Goal: Task Accomplishment & Management: Manage account settings

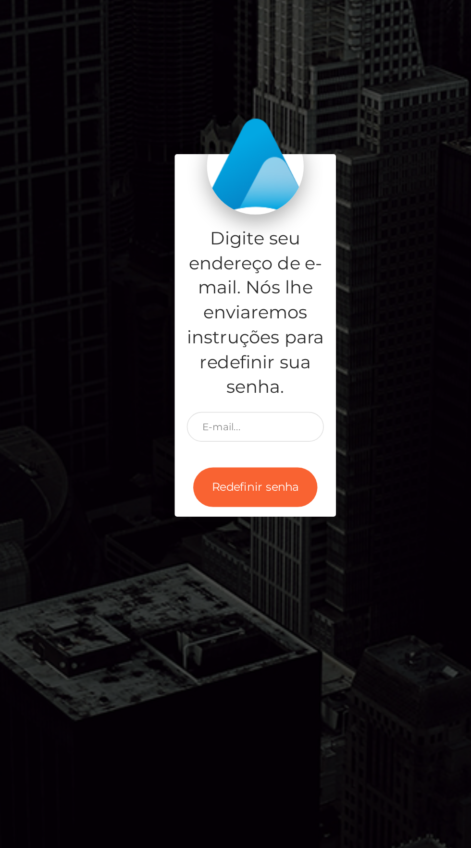
scroll to position [3, 0]
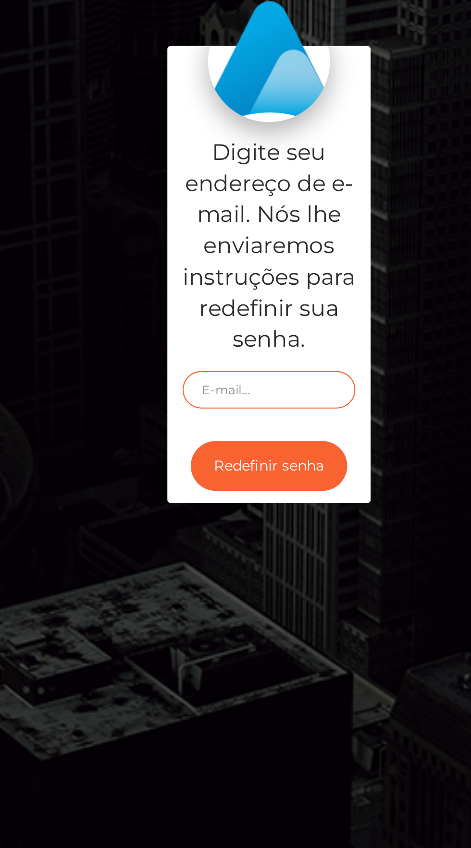
click at [256, 483] on input "text" at bounding box center [235, 474] width 82 height 18
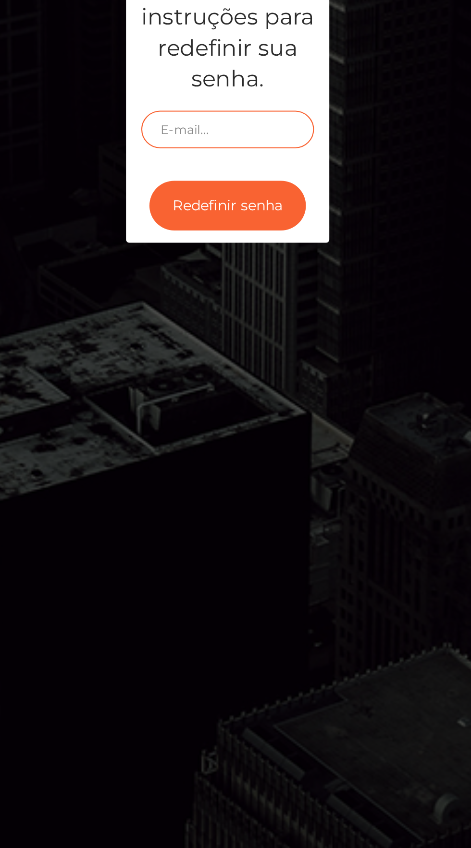
type input "Julia.ripari09@gmail.com"
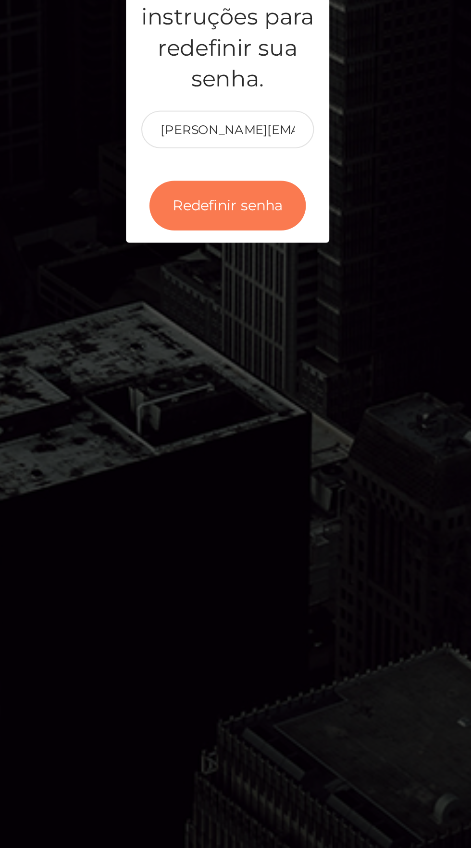
click at [253, 521] on button "Redefinir senha" at bounding box center [235, 510] width 74 height 24
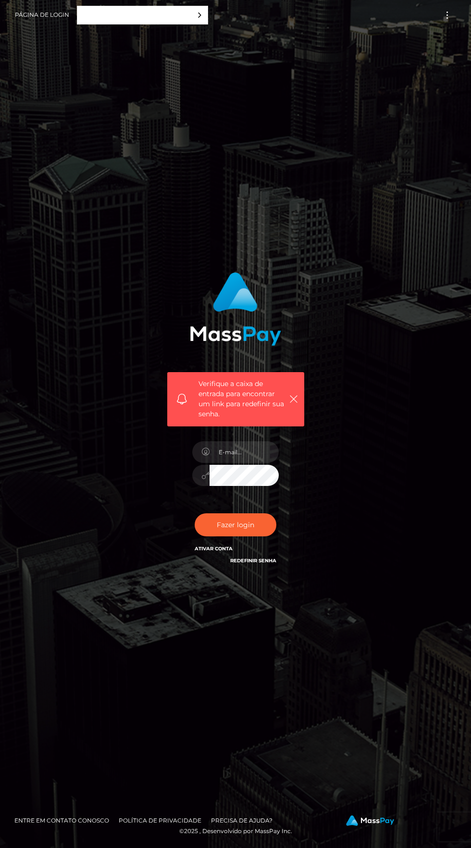
scroll to position [0, 0]
